Goal: Share content

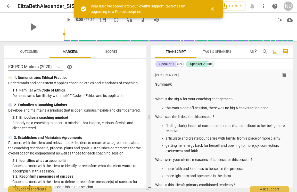
click at [213, 10] on span "close" at bounding box center [212, 9] width 6 height 6
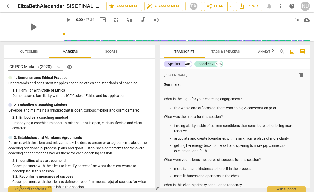
click at [281, 6] on span "more_vert" at bounding box center [281, 6] width 6 height 6
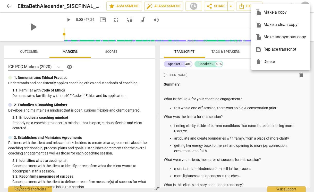
click at [279, 12] on div "file_copy Make a copy" at bounding box center [280, 12] width 51 height 12
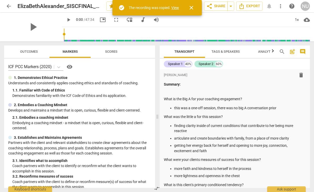
click at [175, 7] on link "View" at bounding box center [175, 8] width 8 height 4
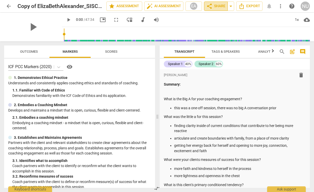
click at [219, 8] on span "share Share" at bounding box center [215, 6] width 19 height 6
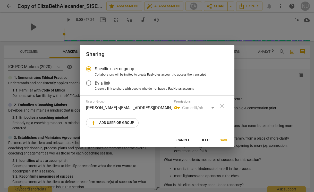
click at [112, 121] on span "add Add user or group" at bounding box center [112, 123] width 44 height 6
radio input "false"
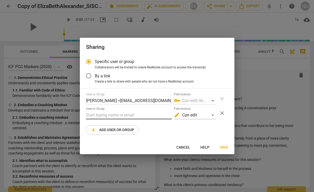
click at [120, 113] on input "text" at bounding box center [129, 115] width 86 height 8
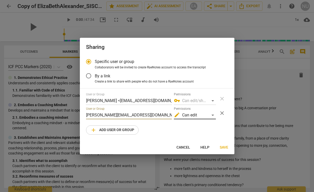
type input "[PERSON_NAME][EMAIL_ADDRESS][DOMAIN_NAME]"
click at [208, 116] on div "edit Can edit" at bounding box center [195, 115] width 42 height 8
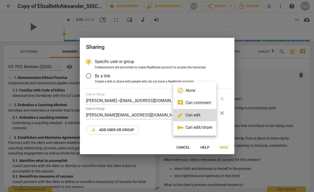
click at [204, 128] on li "vpn_key Can edit/share" at bounding box center [194, 128] width 43 height 12
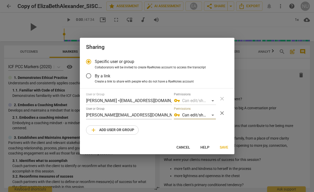
click at [224, 148] on span "Save" at bounding box center [224, 147] width 9 height 5
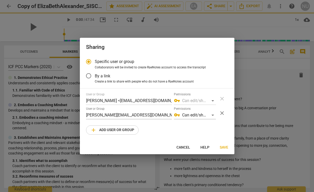
radio input "false"
